Goal: Information Seeking & Learning: Find specific fact

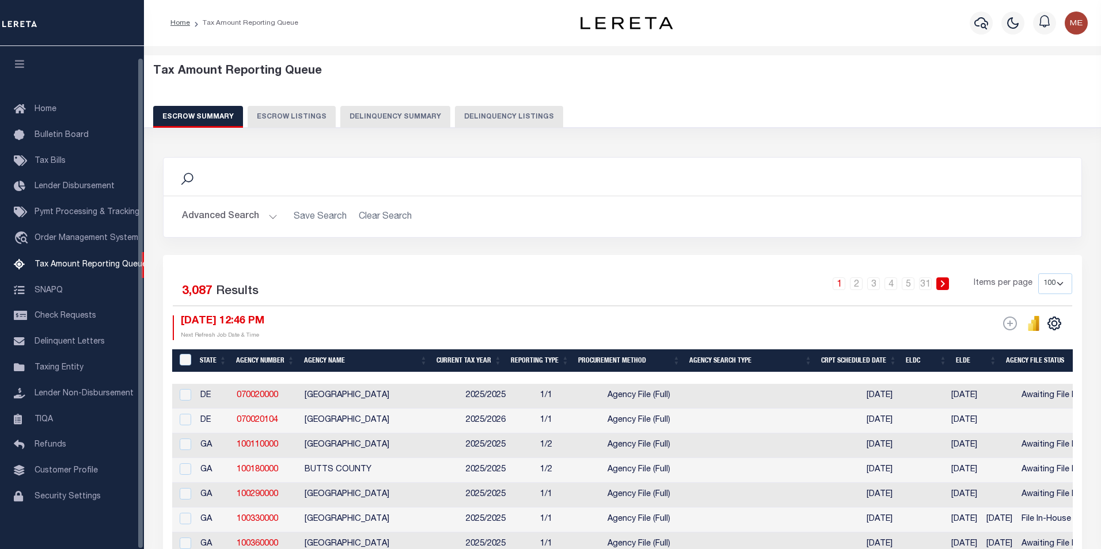
select select "100"
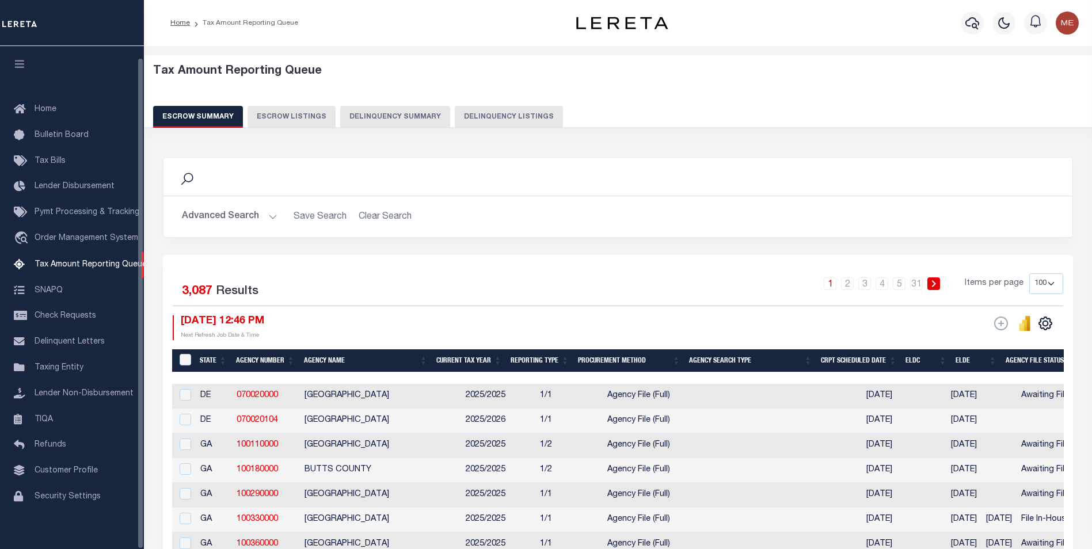
scroll to position [12, 0]
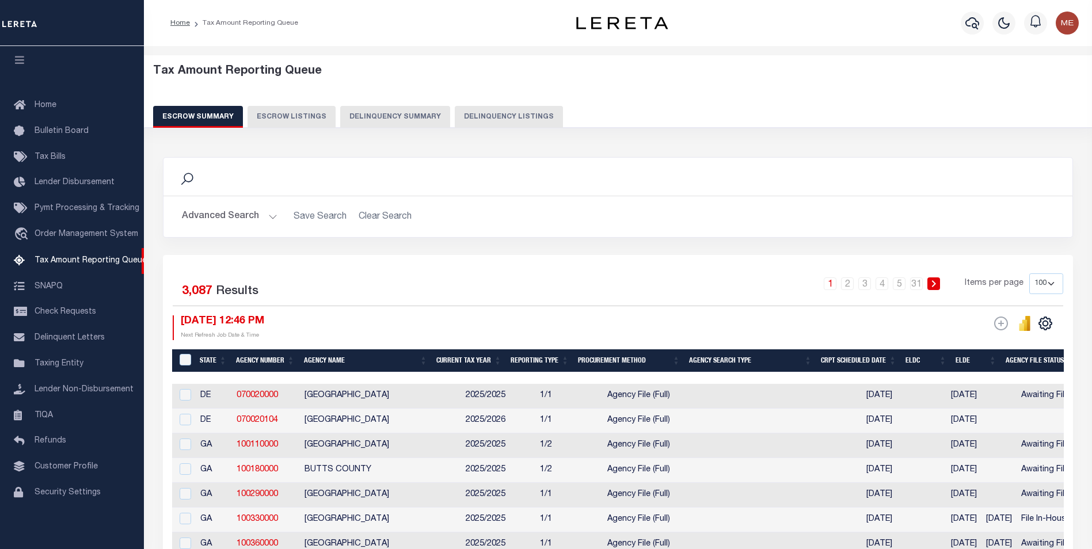
click at [343, 113] on button "Delinquency Summary" at bounding box center [395, 117] width 110 height 22
select select
select select "AnnualDelinquency"
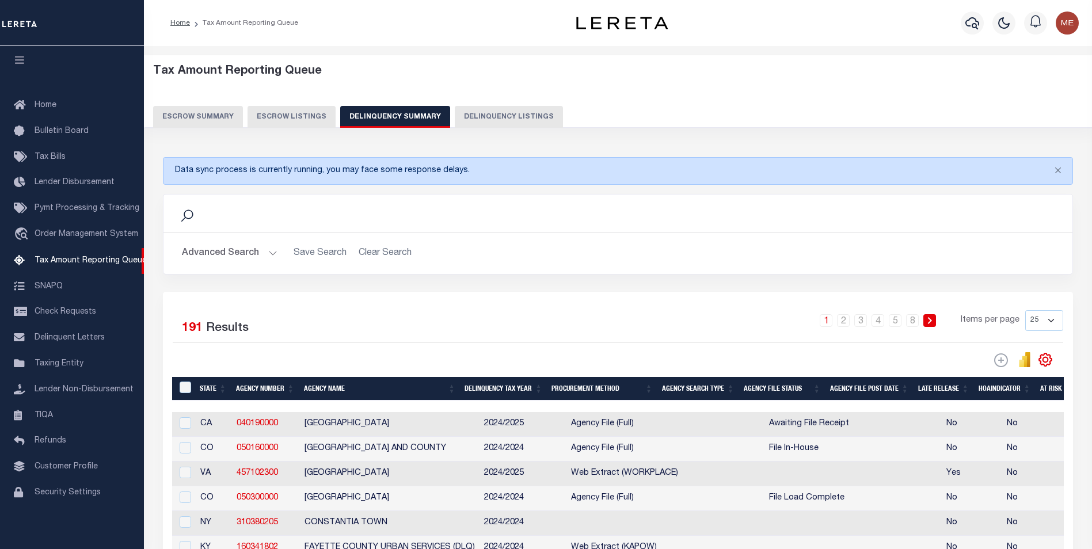
click at [255, 257] on button "Advanced Search" at bounding box center [230, 253] width 96 height 22
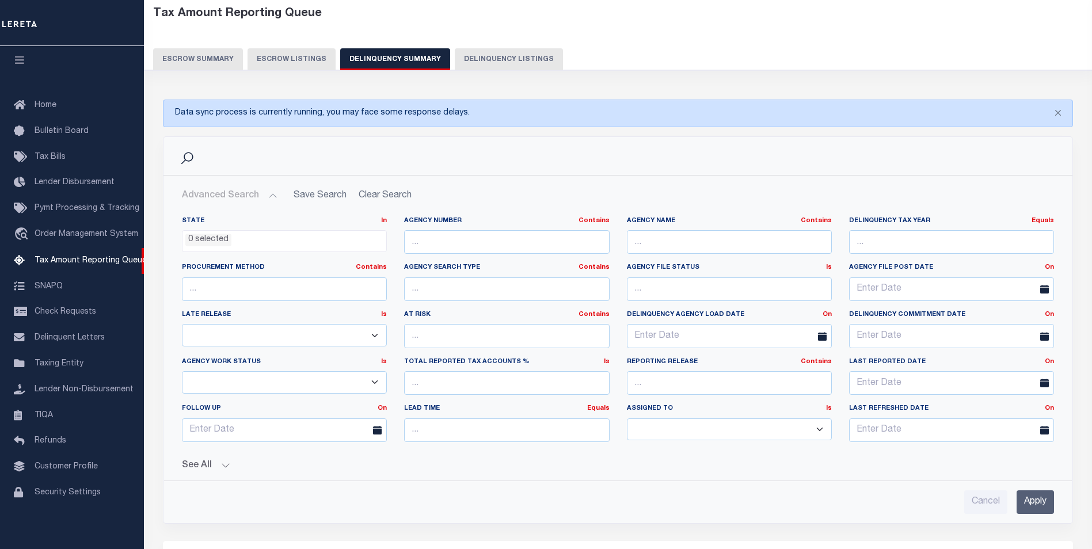
scroll to position [115, 0]
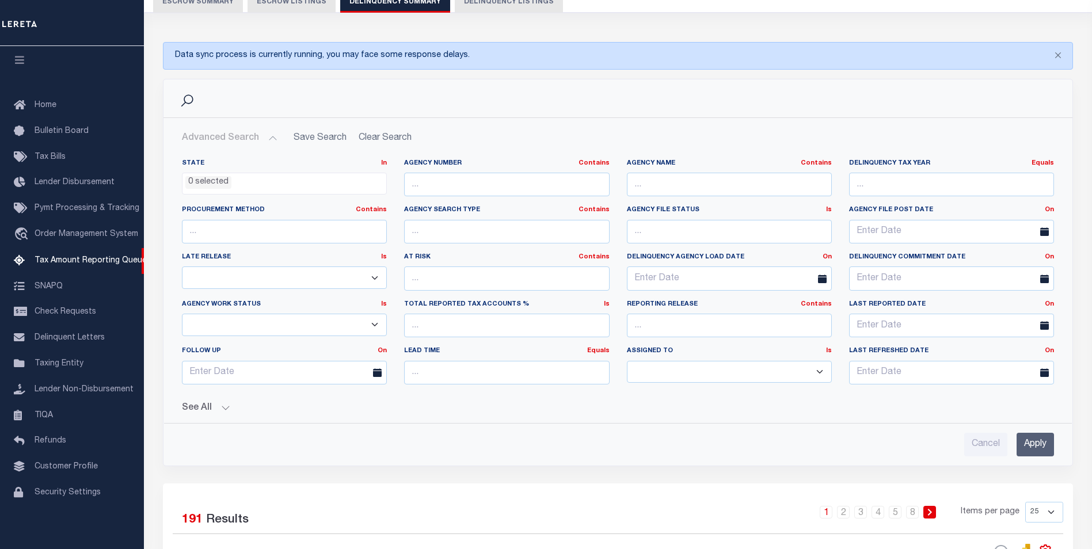
click at [229, 409] on button "See All" at bounding box center [618, 408] width 872 height 11
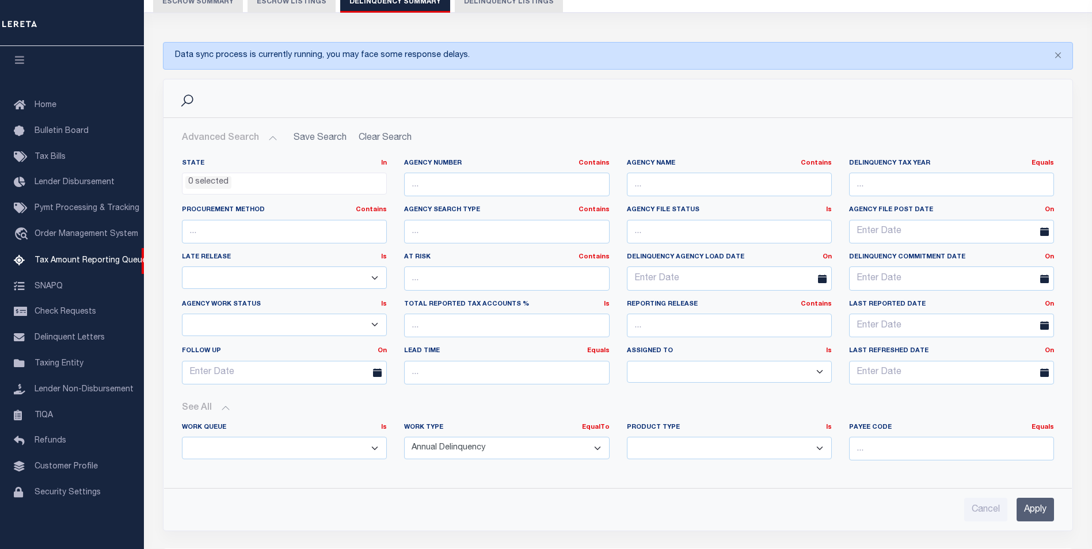
click at [592, 448] on select "Annual Delinquency Back Search Payment Status Check DTRACK" at bounding box center [506, 448] width 205 height 22
click at [1037, 513] on input "Apply" at bounding box center [1035, 510] width 37 height 24
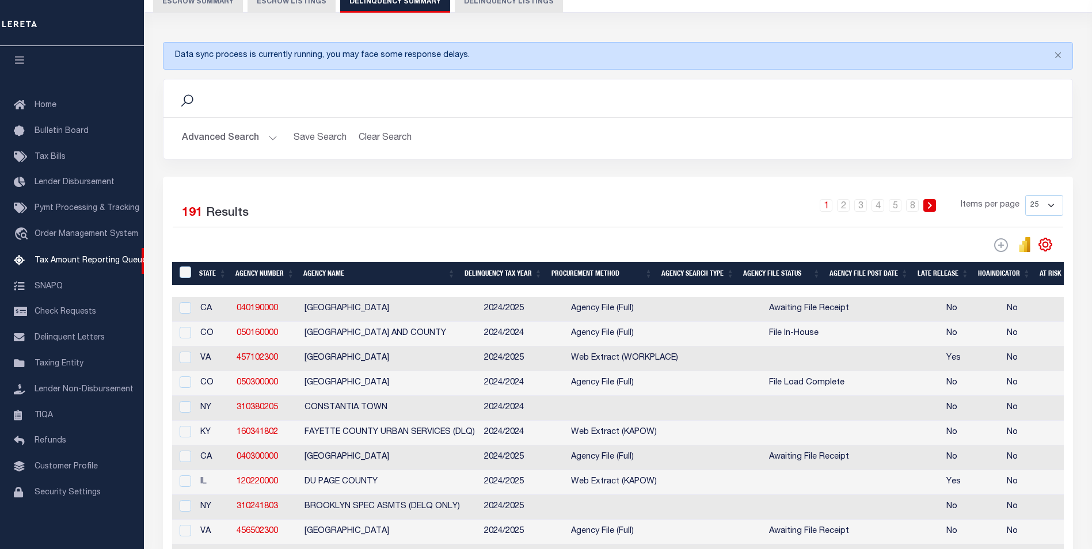
click at [631, 332] on span "Agency File (Full)" at bounding box center [602, 333] width 63 height 8
checkbox input "true"
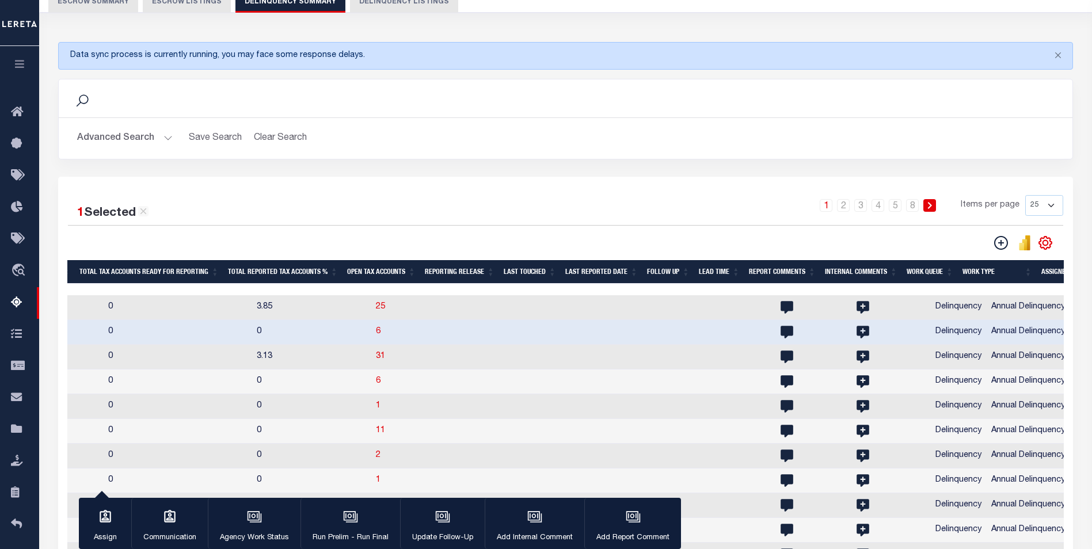
scroll to position [0, 1230]
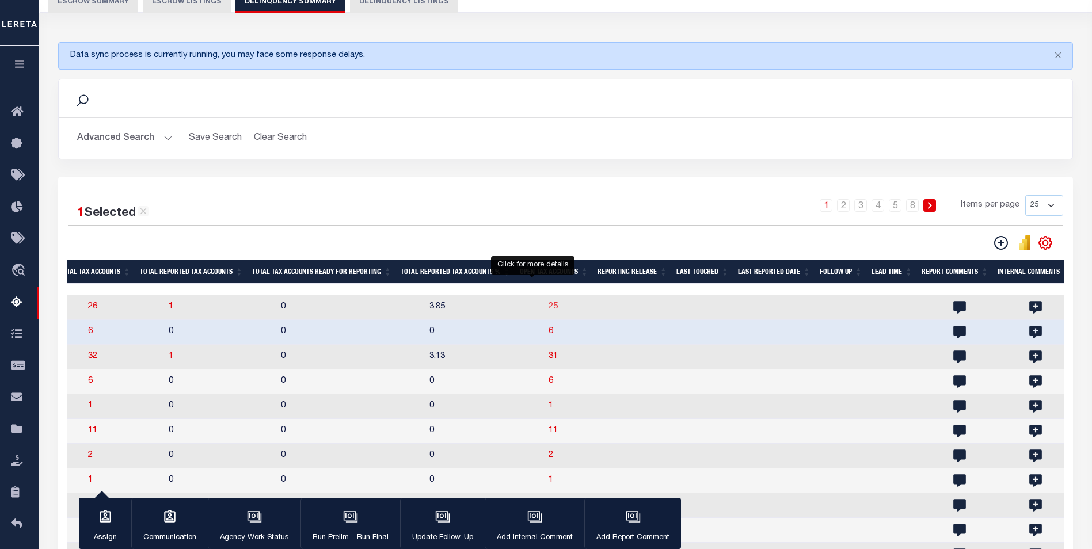
click at [549, 311] on span "25" at bounding box center [553, 307] width 9 height 8
select select
select select "100"
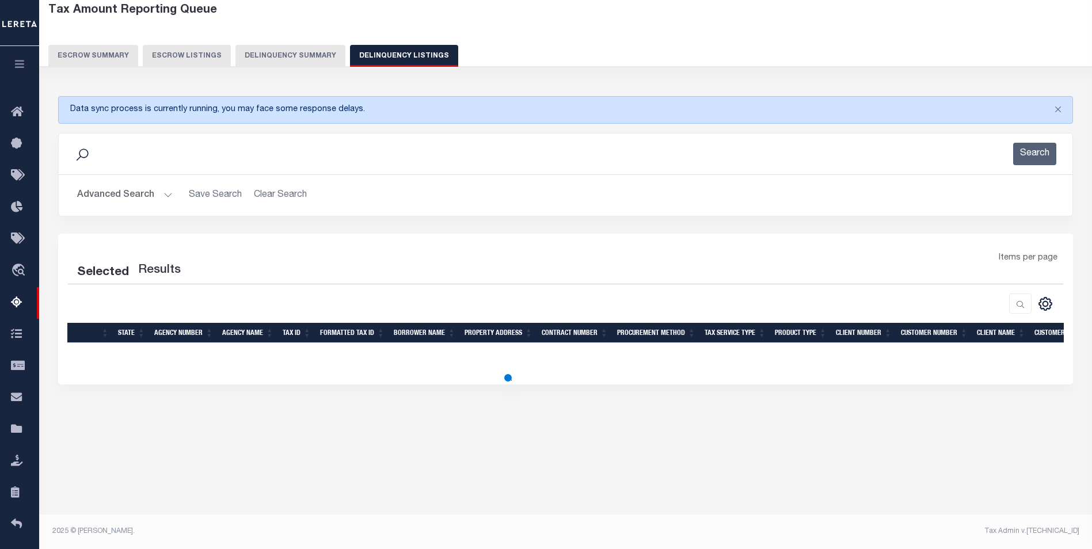
scroll to position [61, 0]
select select "100"
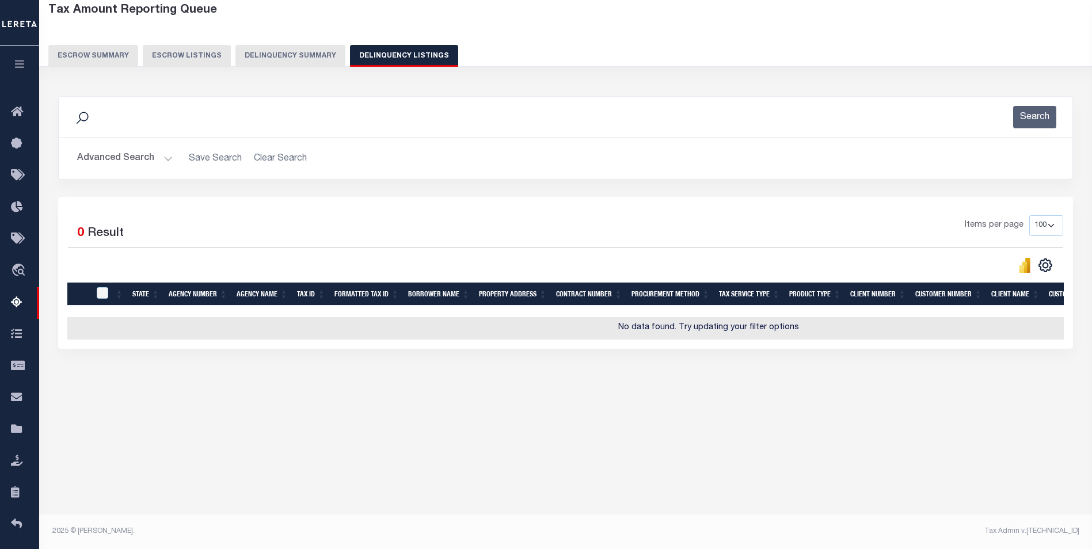
click at [165, 162] on button "Advanced Search" at bounding box center [125, 158] width 96 height 22
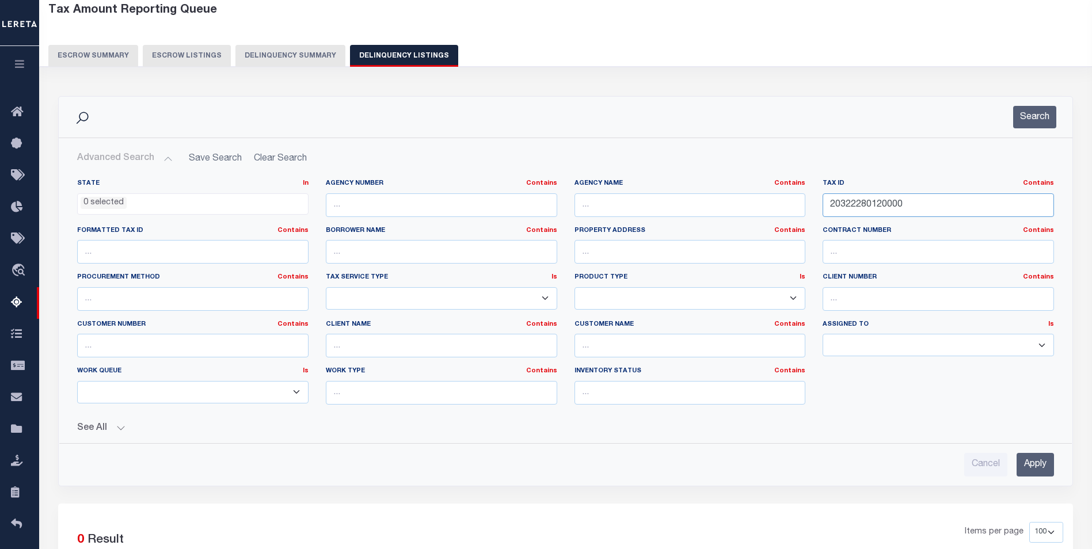
click at [926, 204] on input "20322280120000" at bounding box center [939, 205] width 232 height 24
click at [924, 204] on input "20322280120000" at bounding box center [939, 205] width 232 height 24
type input "2032228012000"
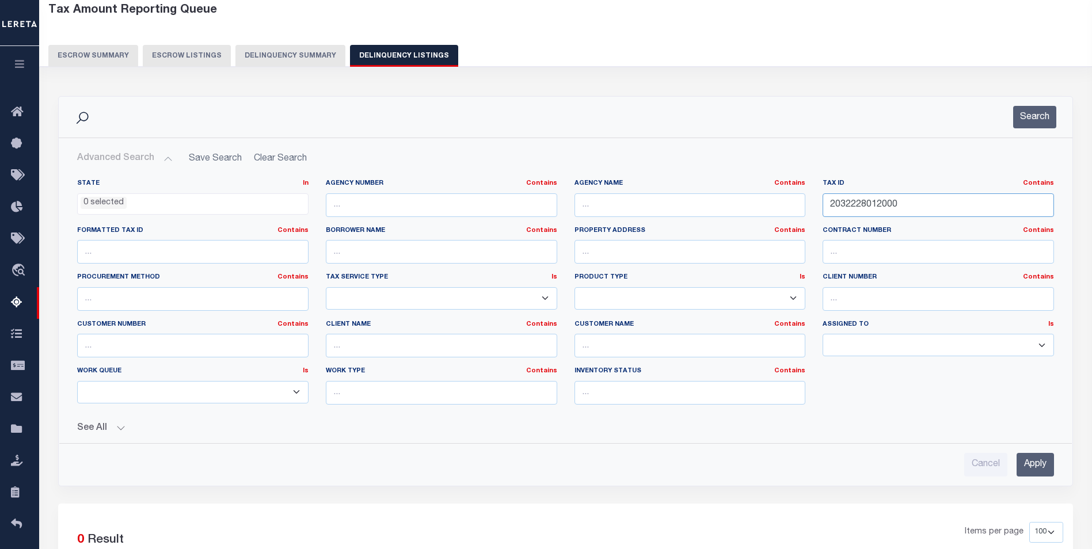
click at [924, 204] on input "2032228012000" at bounding box center [939, 205] width 232 height 24
click at [1028, 462] on input "Apply" at bounding box center [1035, 465] width 37 height 24
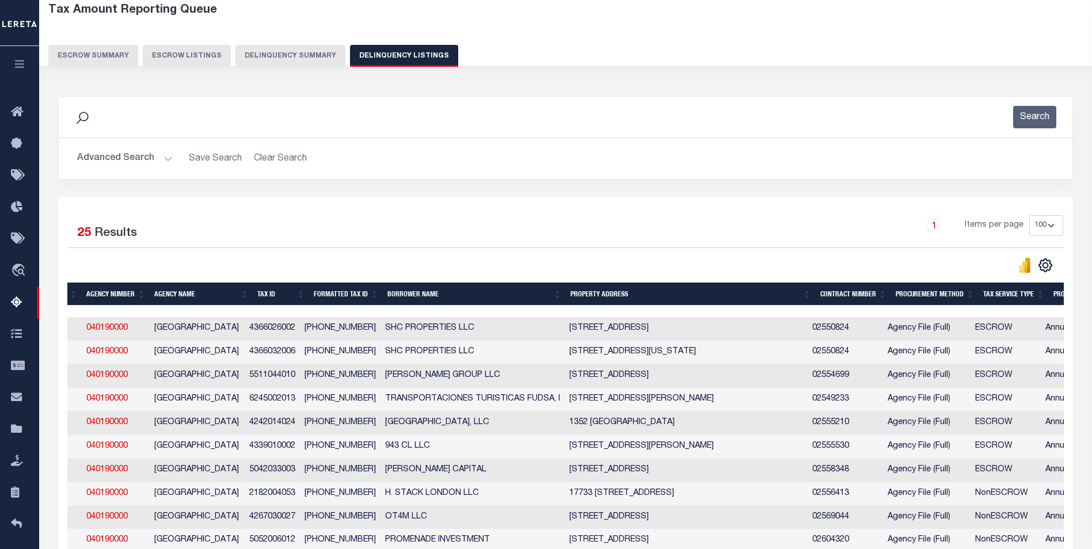
scroll to position [0, 0]
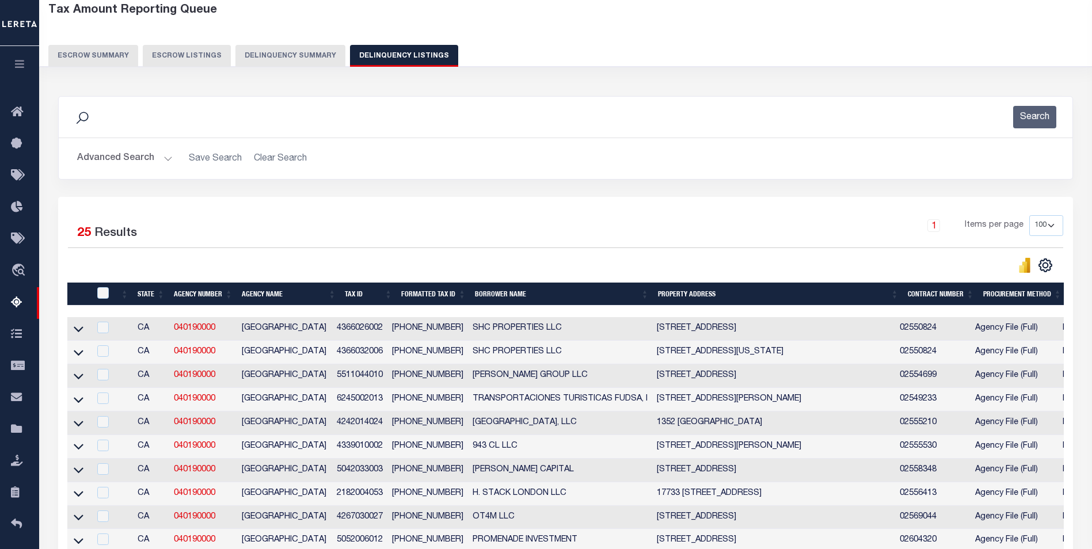
click at [356, 332] on td "4366026002" at bounding box center [359, 329] width 55 height 24
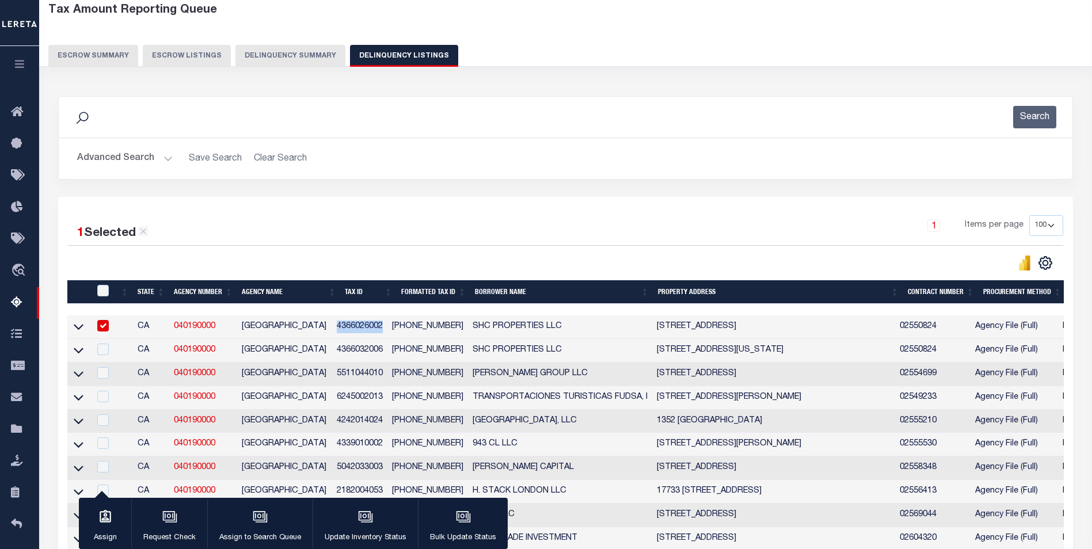
click at [356, 331] on td "4366026002" at bounding box center [359, 328] width 55 height 24
copy td "4366026002"
click at [363, 325] on td "4366026002" at bounding box center [359, 328] width 55 height 24
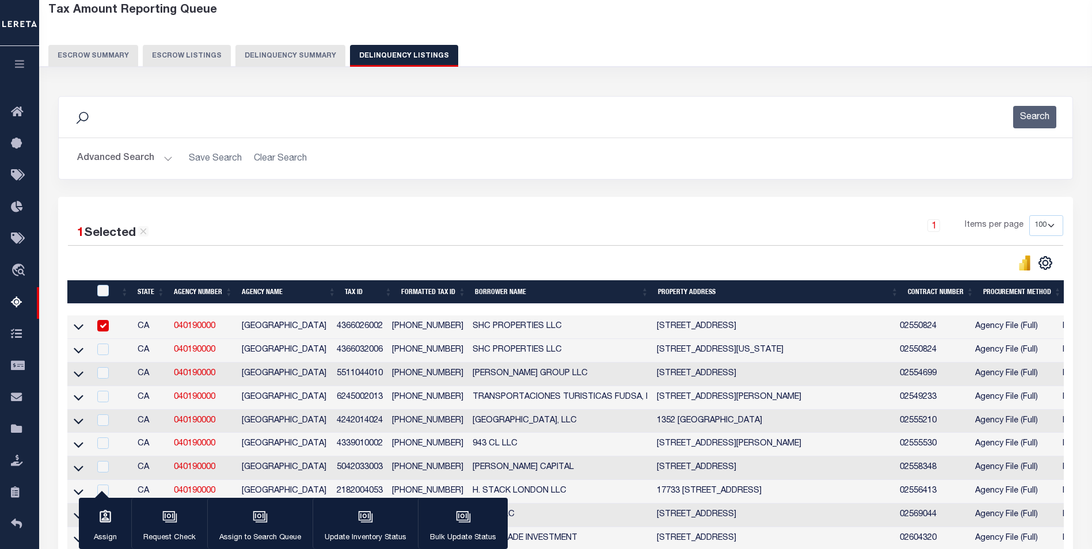
click at [693, 226] on div "1 Items per page 10 25 50 100 500" at bounding box center [692, 230] width 742 height 30
click at [366, 327] on td "4366026002" at bounding box center [359, 328] width 55 height 24
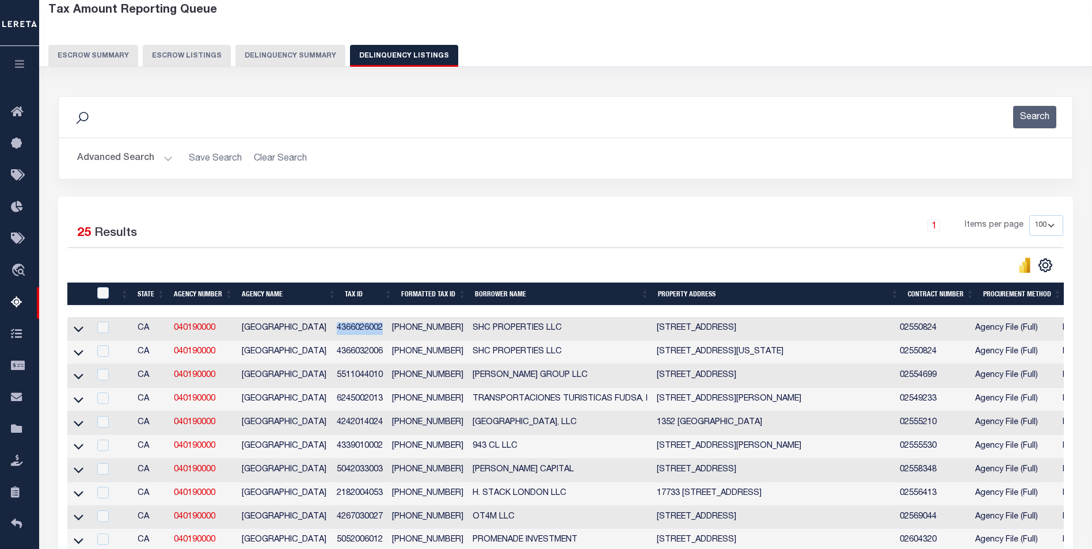
click at [366, 327] on td "4366026002" at bounding box center [359, 329] width 55 height 24
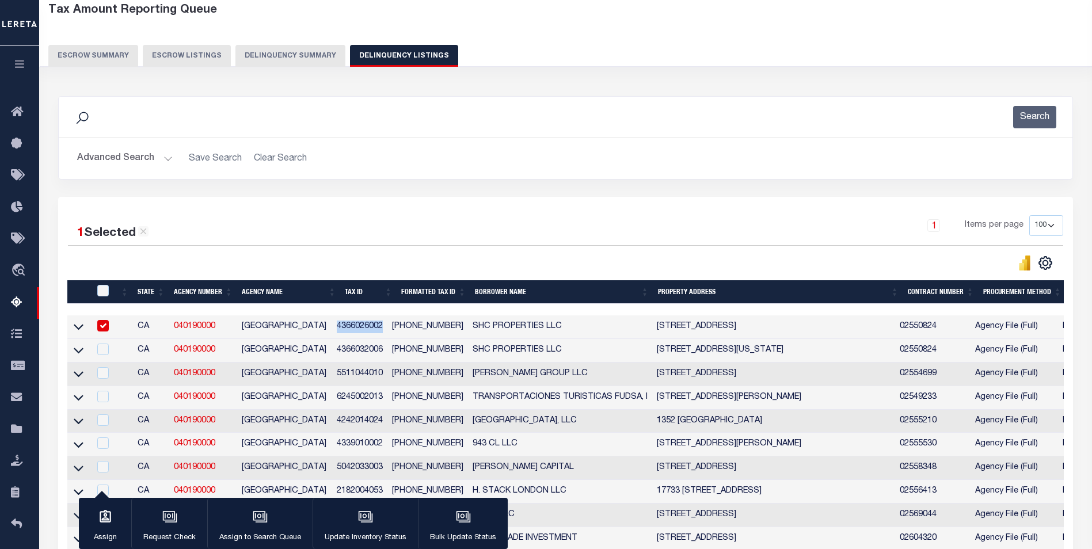
copy td "4366026002"
drag, startPoint x: 225, startPoint y: 329, endPoint x: 175, endPoint y: 332, distance: 49.6
click at [175, 332] on td "040190000" at bounding box center [203, 328] width 68 height 24
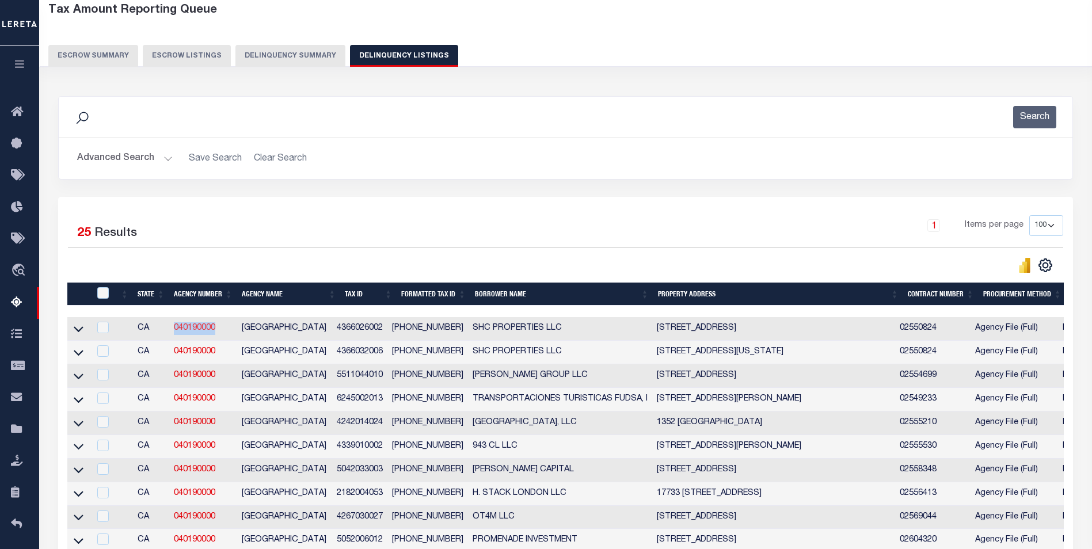
copy link "040190000"
click at [373, 327] on td "4366026002" at bounding box center [359, 329] width 55 height 24
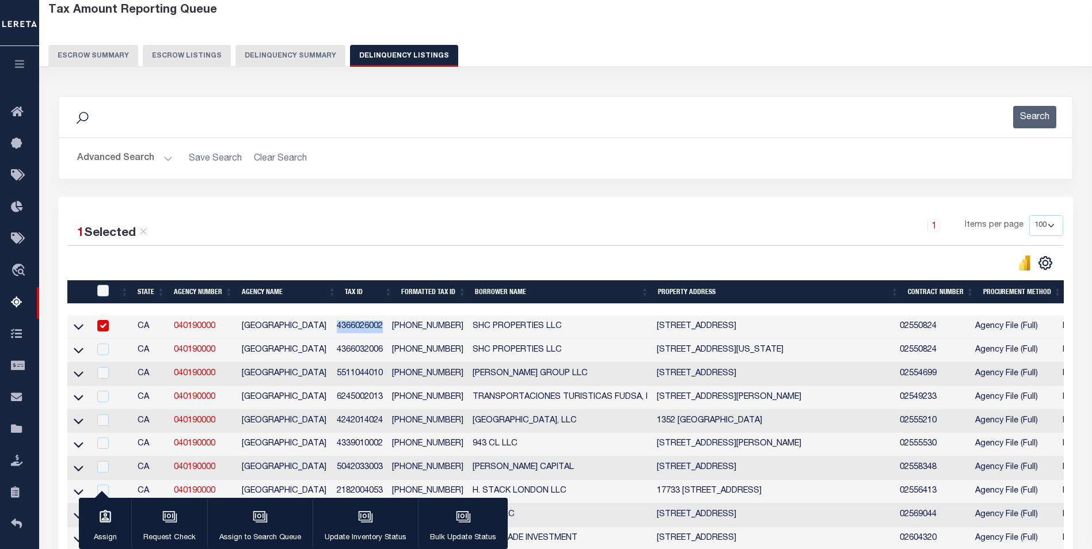
click at [373, 327] on td "4366026002" at bounding box center [359, 328] width 55 height 24
checkbox input "false"
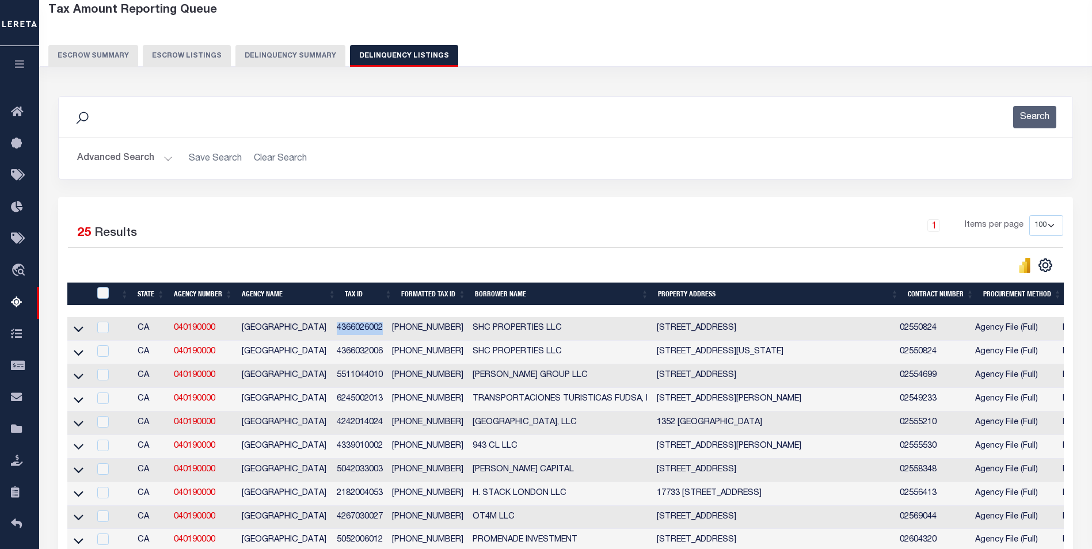
copy td "4366026002"
